Goal: Information Seeking & Learning: Learn about a topic

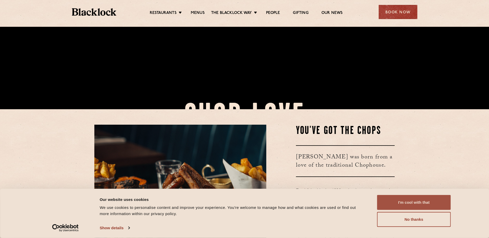
click at [412, 196] on button "I'm cool with that" at bounding box center [414, 202] width 74 height 15
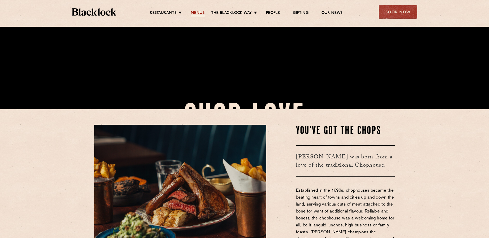
click at [193, 13] on link "Menus" at bounding box center [198, 14] width 14 height 6
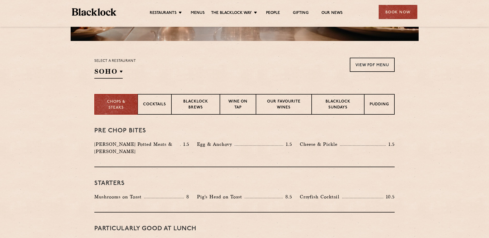
scroll to position [155, 0]
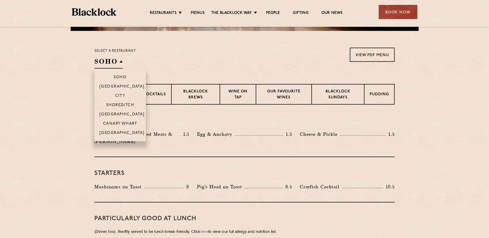
click at [108, 57] on h2 "SOHO" at bounding box center [108, 63] width 28 height 12
click at [122, 112] on p "[GEOGRAPHIC_DATA]" at bounding box center [121, 114] width 45 height 5
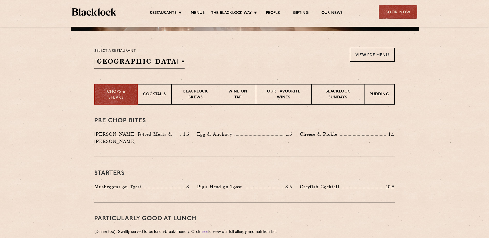
click at [74, 95] on section "Chops & Steaks Cocktails [PERSON_NAME] Brews Wine on Tap Our favourite wines [P…" at bounding box center [244, 94] width 489 height 21
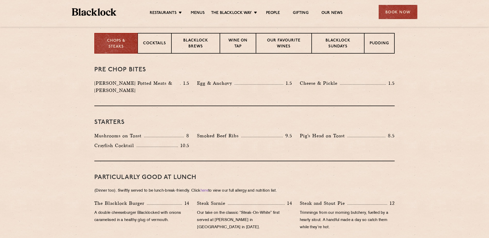
scroll to position [206, 0]
click at [192, 46] on p "Blacklock Brews" at bounding box center [196, 43] width 38 height 12
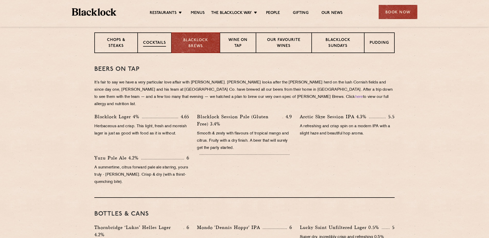
click at [163, 46] on p "Cocktails" at bounding box center [154, 43] width 23 height 6
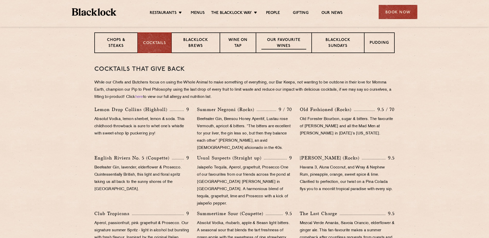
click at [270, 47] on p "Our favourite wines" at bounding box center [283, 43] width 45 height 12
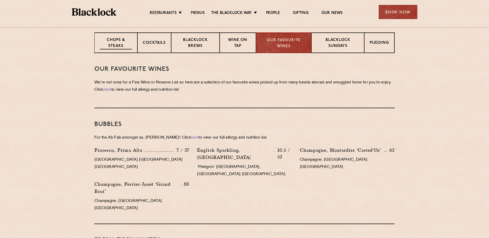
click at [131, 44] on p "Chops & Steaks" at bounding box center [116, 43] width 32 height 12
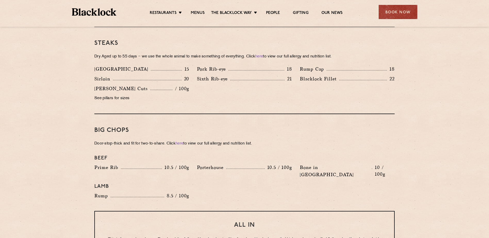
scroll to position [490, 0]
click at [124, 95] on p "See pillars for sizes" at bounding box center [141, 98] width 95 height 7
click at [85, 4] on div "Restaurants [GEOGRAPHIC_DATA] [GEOGRAPHIC_DATA] [GEOGRAPHIC_DATA] [GEOGRAPHIC_D…" at bounding box center [244, 11] width 361 height 23
click at [84, 7] on div "Restaurants [GEOGRAPHIC_DATA] [GEOGRAPHIC_DATA] [GEOGRAPHIC_DATA] [GEOGRAPHIC_D…" at bounding box center [244, 11] width 361 height 23
